Goal: Use online tool/utility: Utilize a website feature to perform a specific function

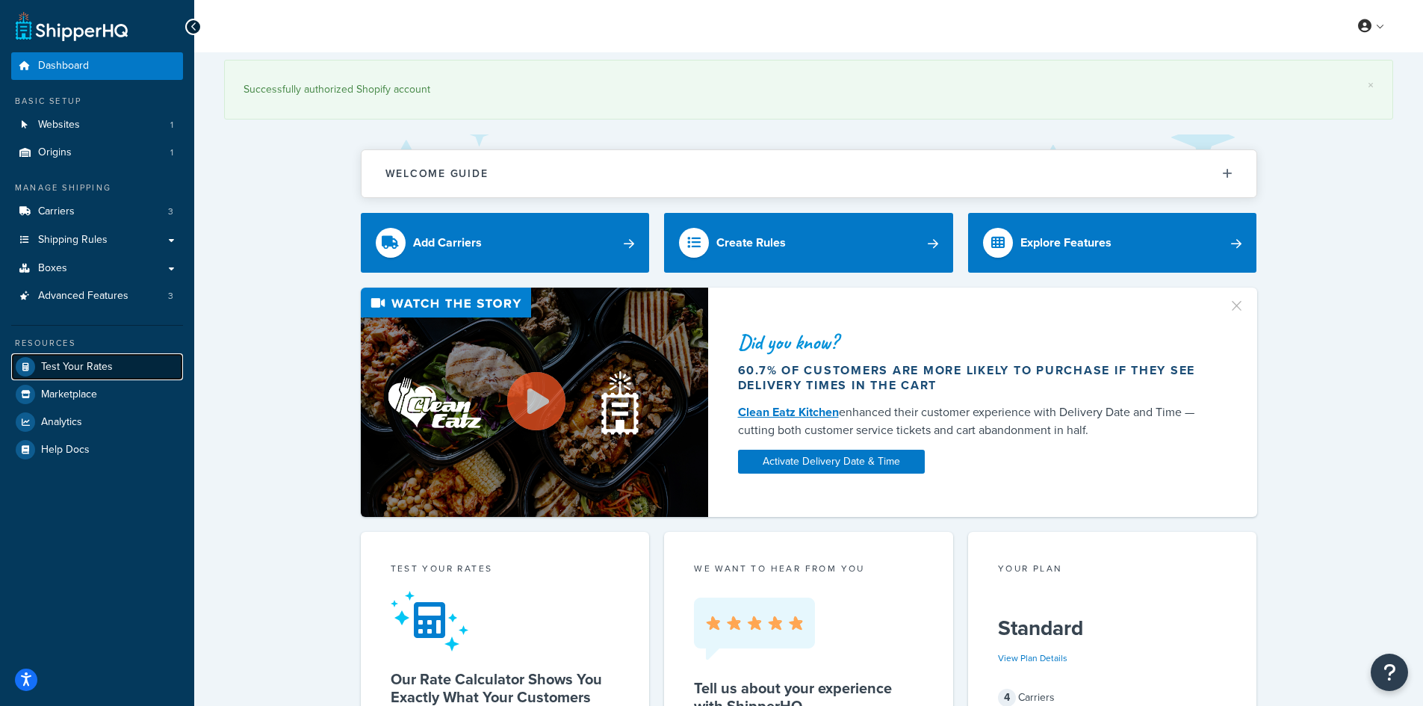
click at [103, 361] on span "Test Your Rates" at bounding box center [77, 367] width 72 height 13
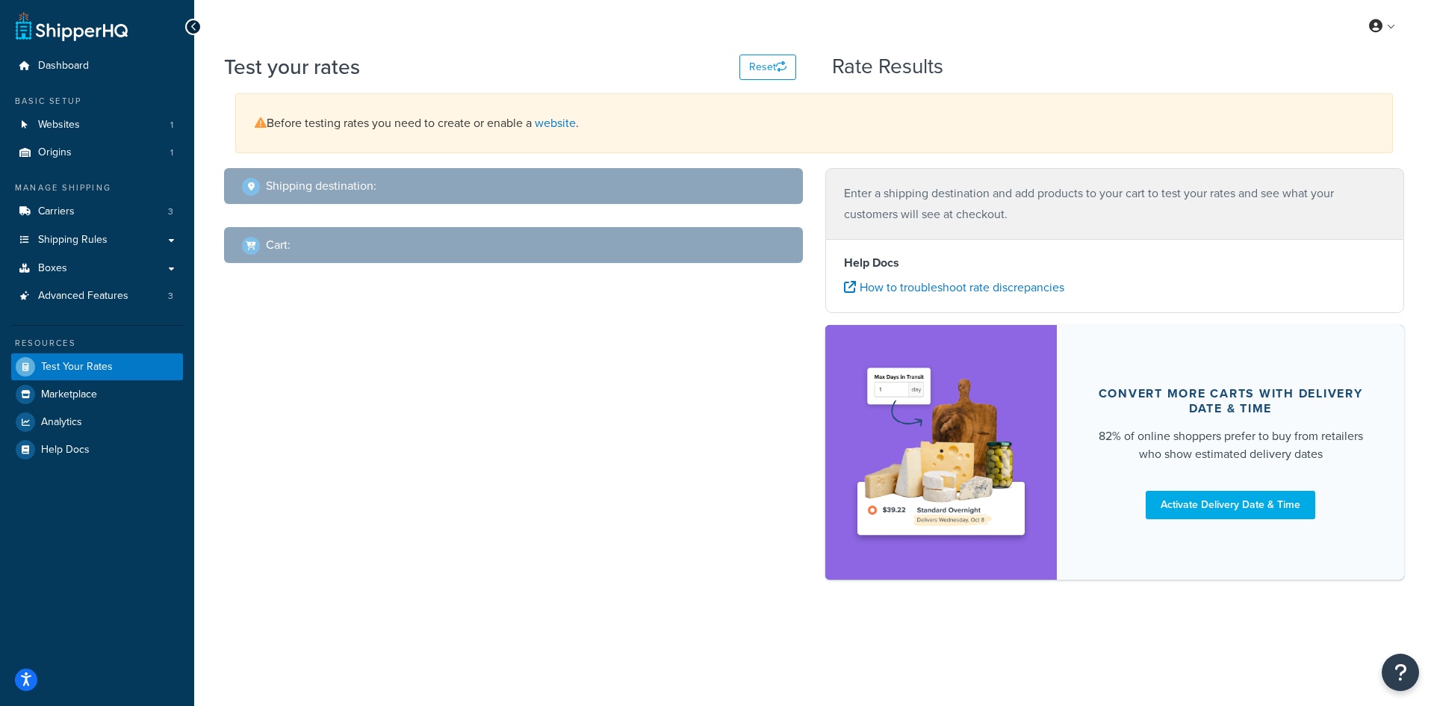
select select "[GEOGRAPHIC_DATA]"
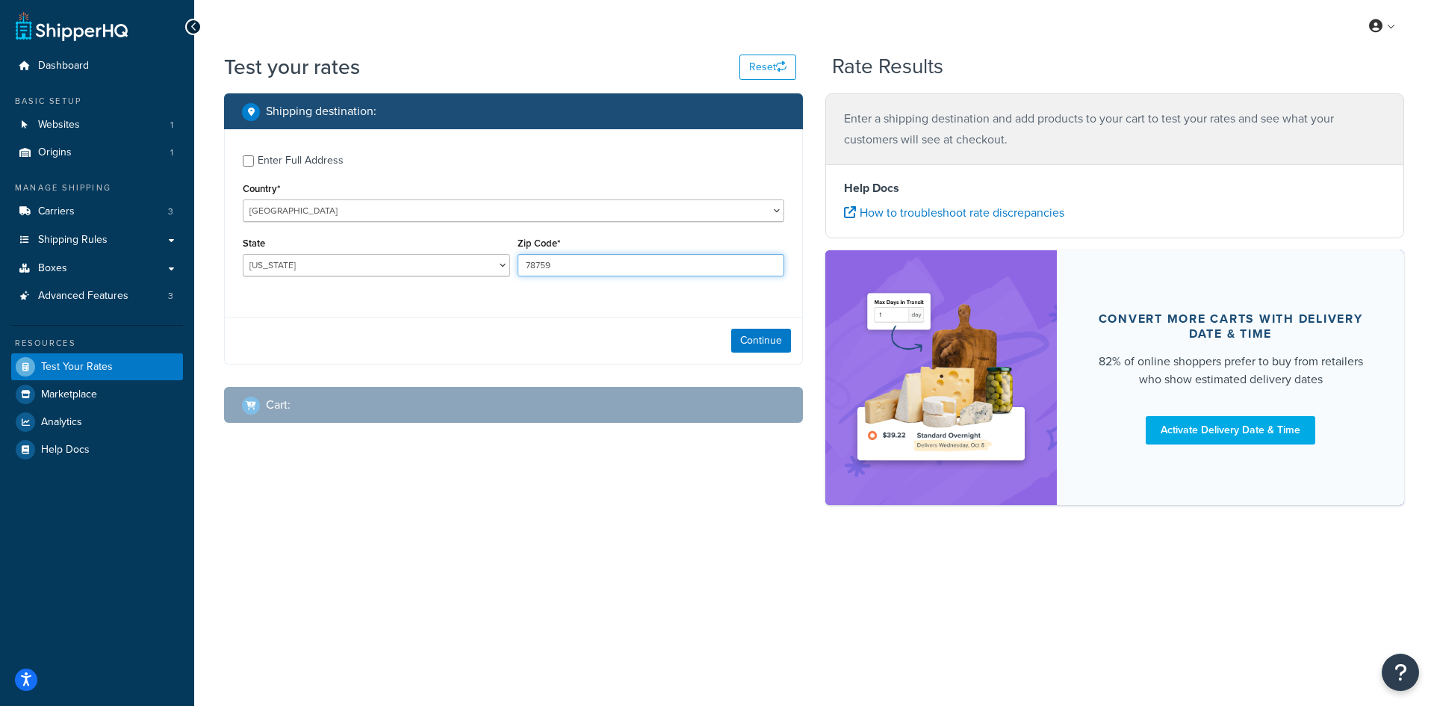
click at [581, 262] on input "78759" at bounding box center [651, 265] width 267 height 22
paste input "MUNCIE IN 47302"
type input "MUNCIE IN 47302"
click at [323, 257] on select "[US_STATE] [US_STATE] [US_STATE] [US_STATE] [US_STATE] Armed Forces Americas Ar…" at bounding box center [376, 265] width 267 height 22
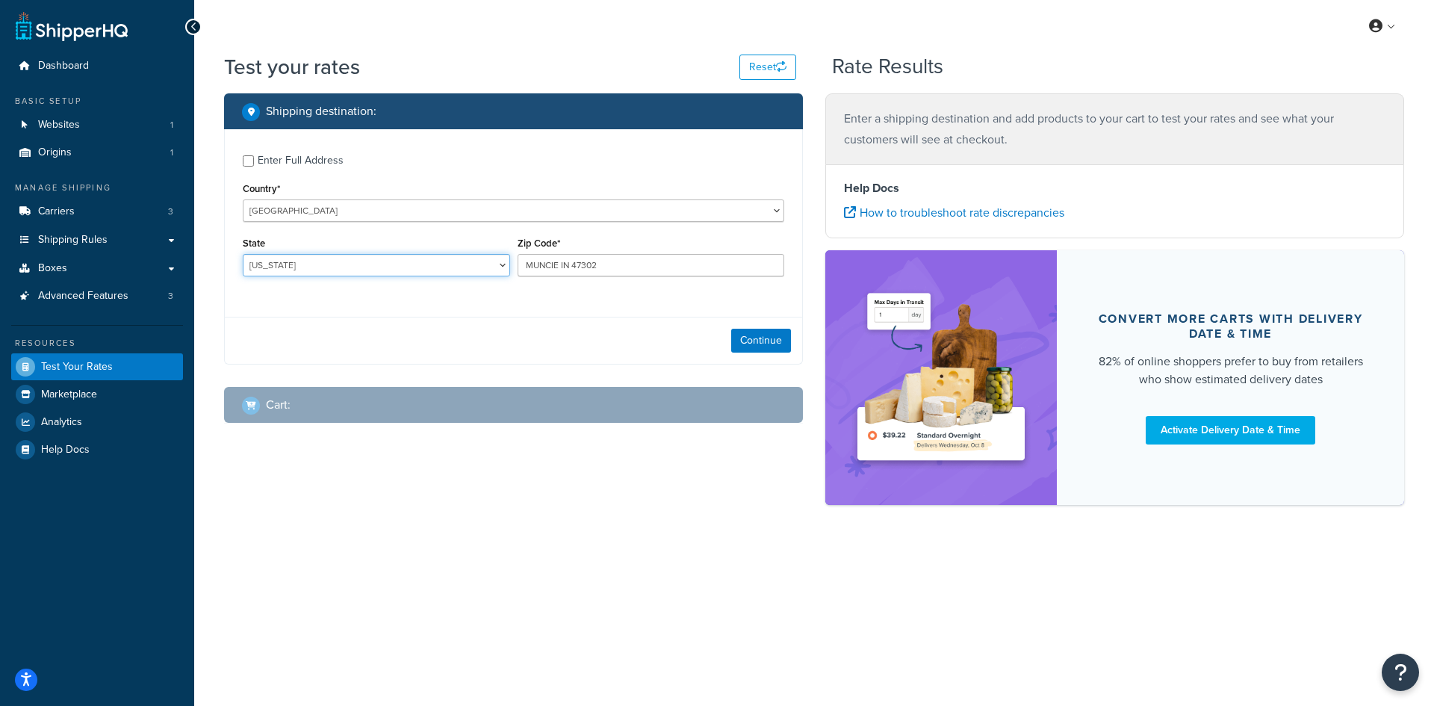
select select "IN"
click at [243, 254] on select "[US_STATE] [US_STATE] [US_STATE] [US_STATE] [US_STATE] Armed Forces Americas Ar…" at bounding box center [376, 265] width 267 height 22
click at [768, 341] on button "Continue" at bounding box center [761, 341] width 60 height 24
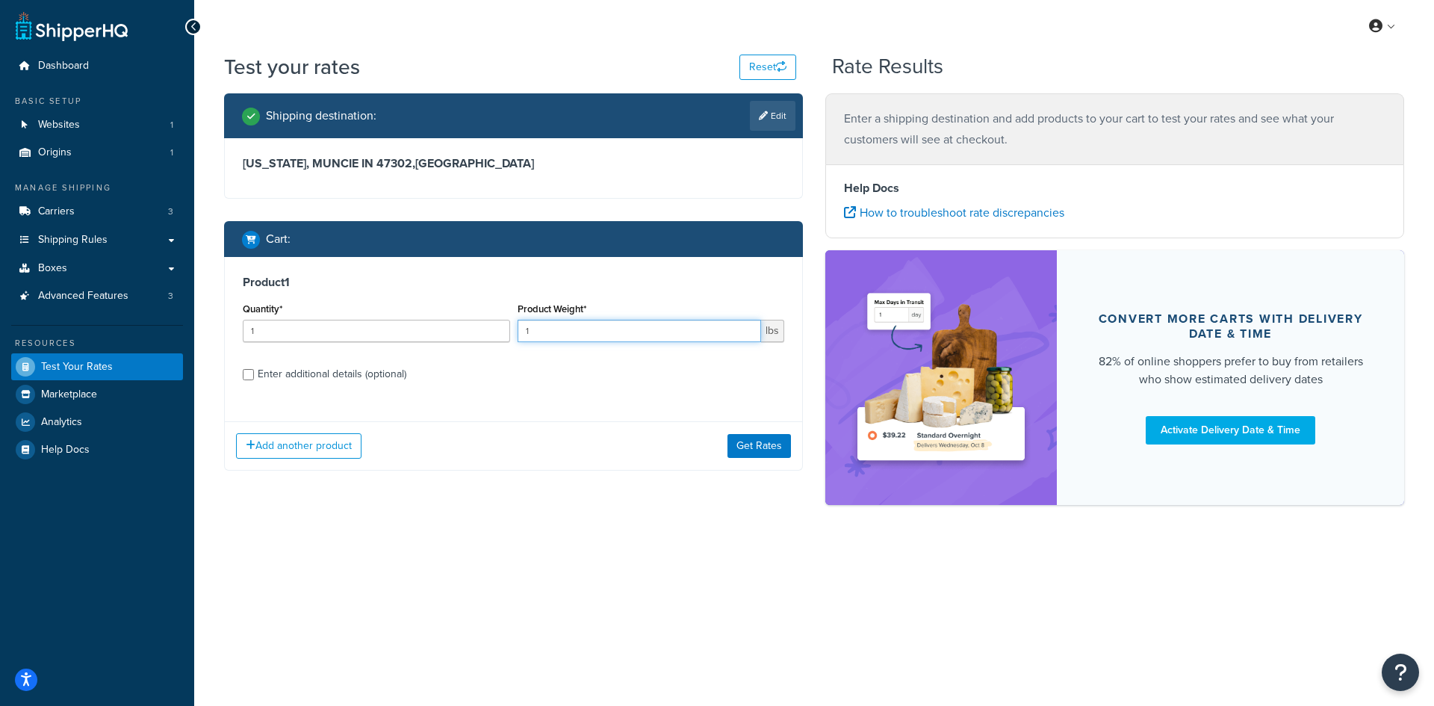
click at [530, 338] on input "1" at bounding box center [640, 331] width 244 height 22
type input "1.21"
click at [456, 338] on input "1" at bounding box center [376, 331] width 267 height 22
type input "100"
click at [743, 441] on button "Get Rates" at bounding box center [758, 446] width 63 height 24
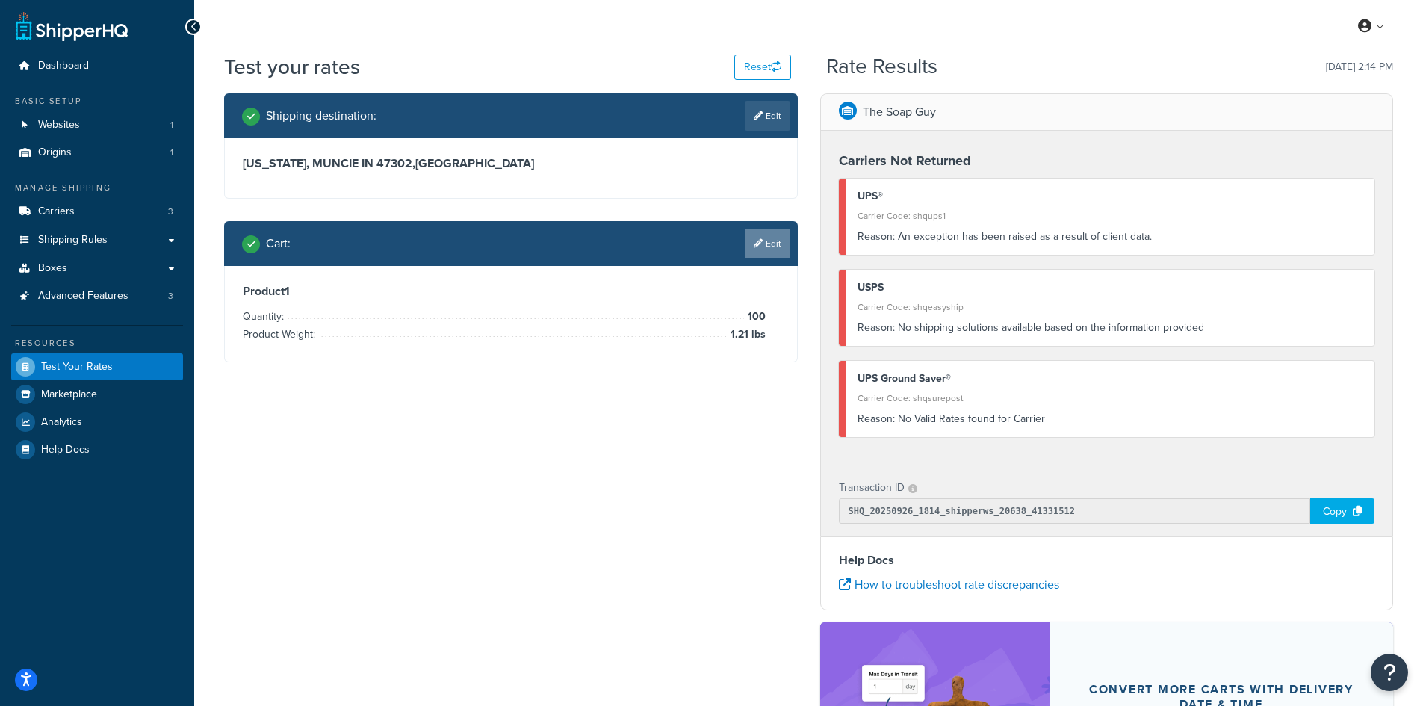
click at [763, 239] on link "Edit" at bounding box center [768, 244] width 46 height 30
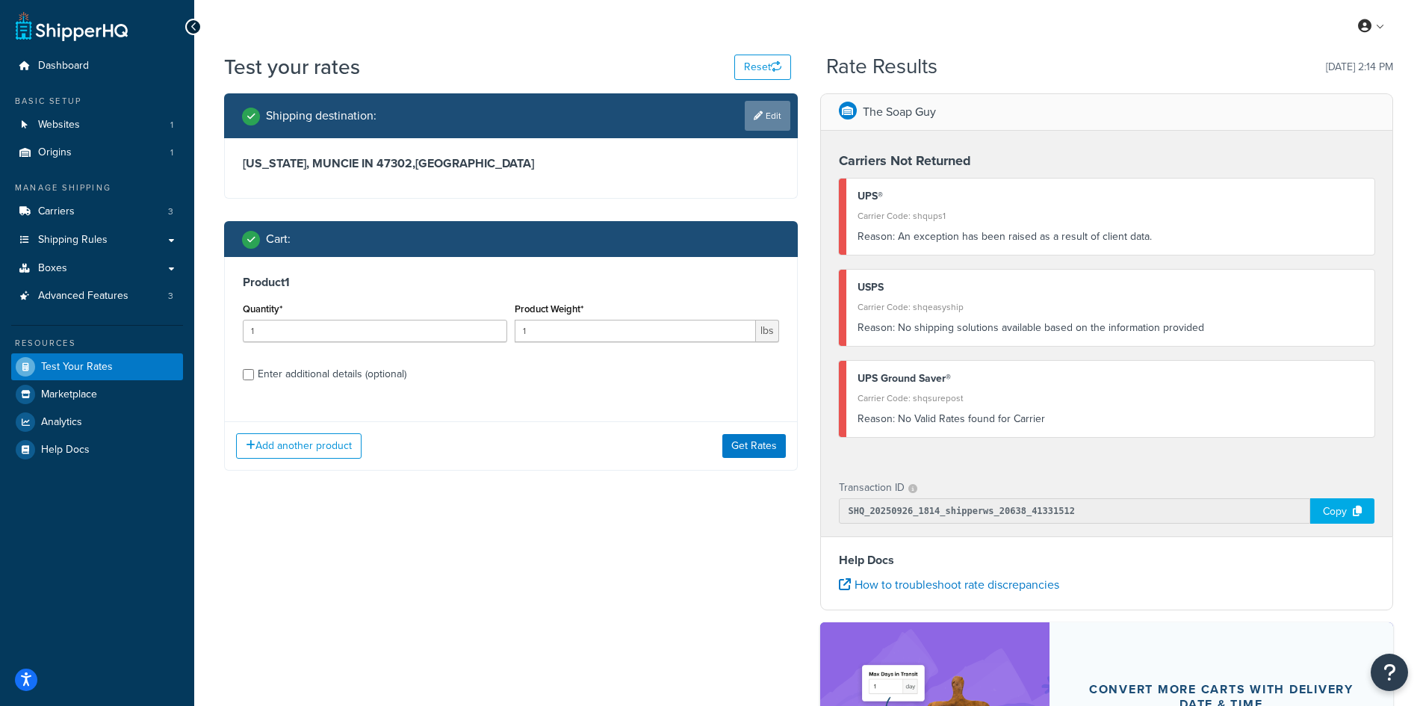
click at [757, 119] on icon at bounding box center [757, 115] width 9 height 9
select select "IN"
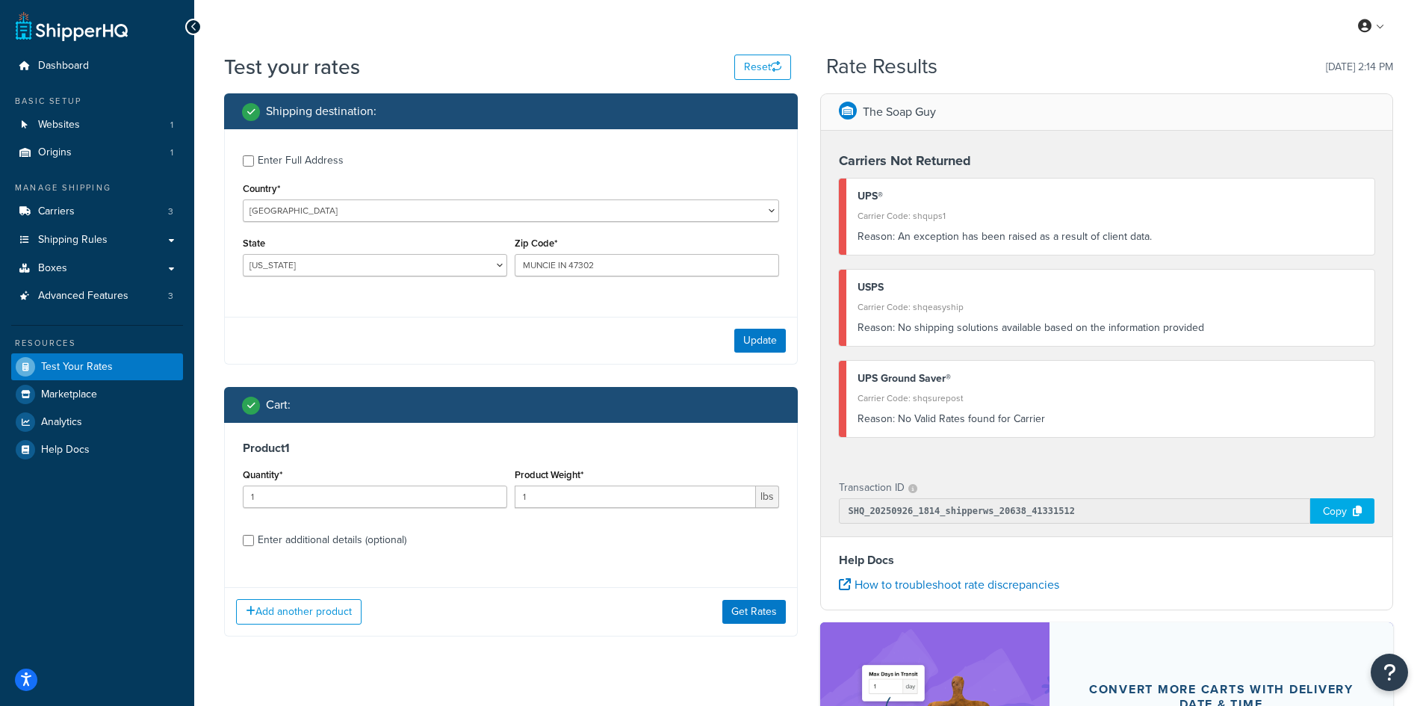
click at [347, 477] on div "Quantity* 1" at bounding box center [375, 485] width 264 height 43
click at [347, 496] on input "1" at bounding box center [375, 496] width 264 height 22
type input "100"
click at [550, 488] on input "1" at bounding box center [635, 496] width 241 height 22
type input "1.21"
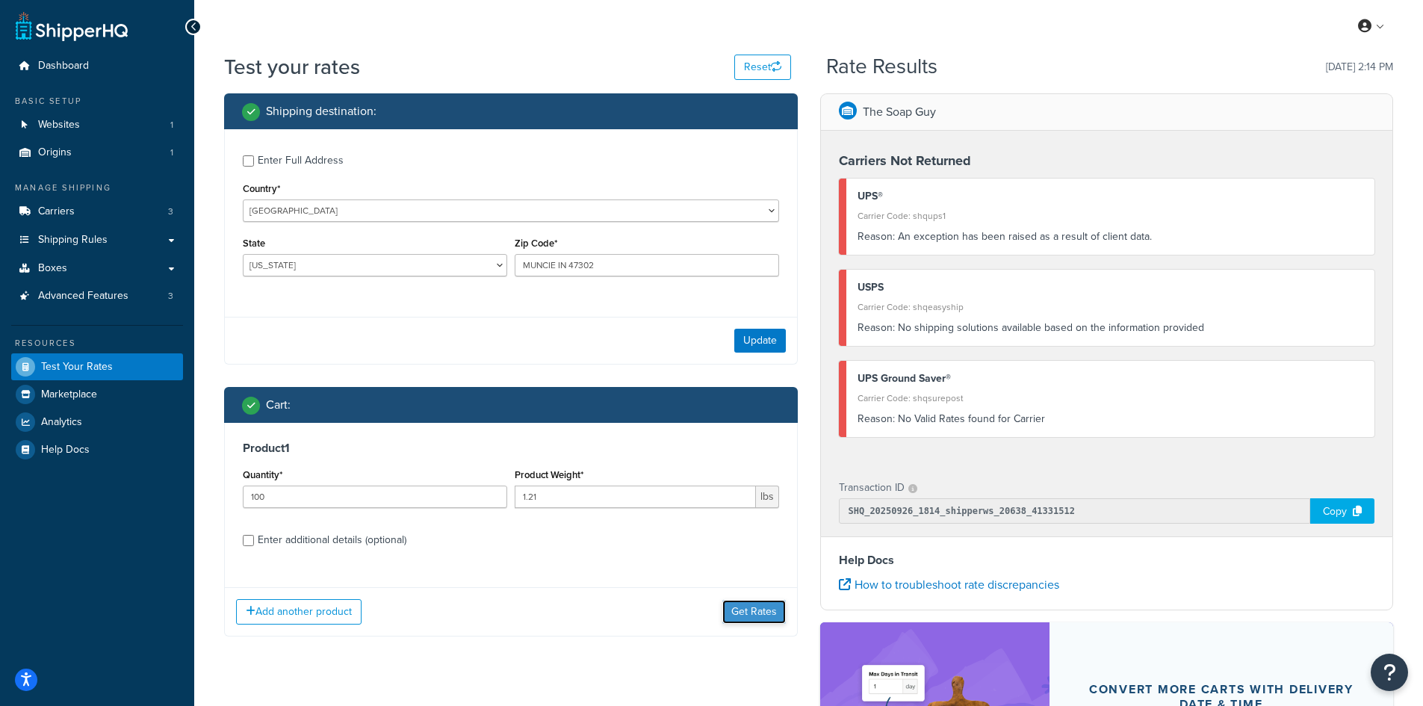
click at [746, 607] on button "Get Rates" at bounding box center [753, 612] width 63 height 24
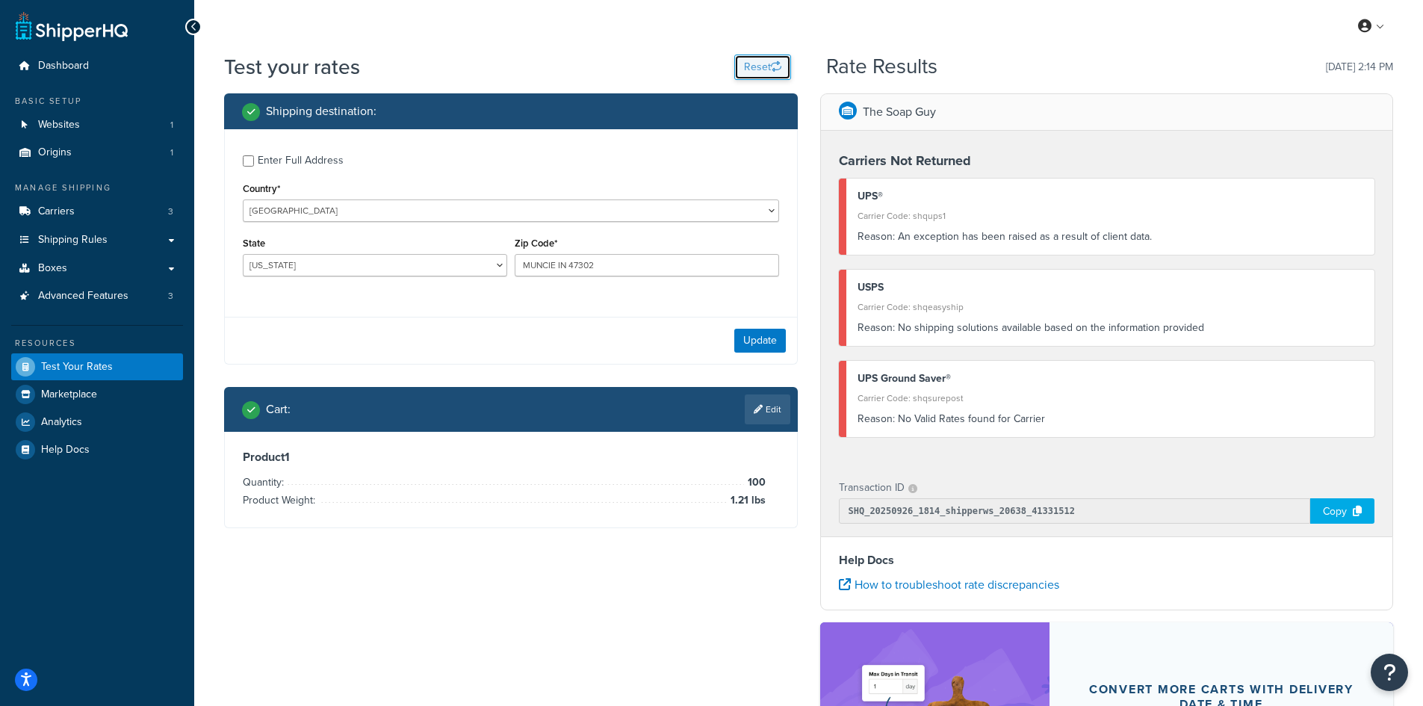
click at [772, 66] on icon "button" at bounding box center [776, 66] width 10 height 10
select select "[GEOGRAPHIC_DATA]"
type input "78759"
